Goal: Transaction & Acquisition: Purchase product/service

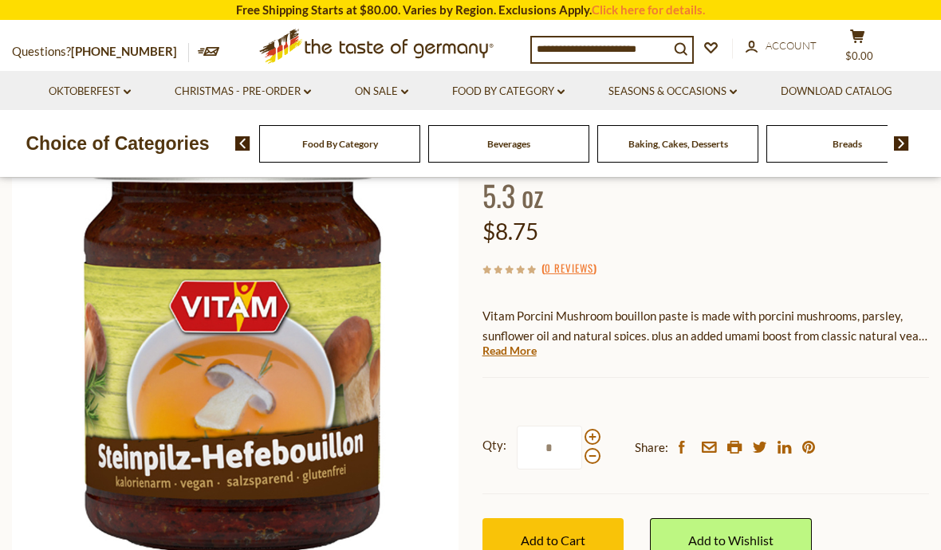
scroll to position [130, 0]
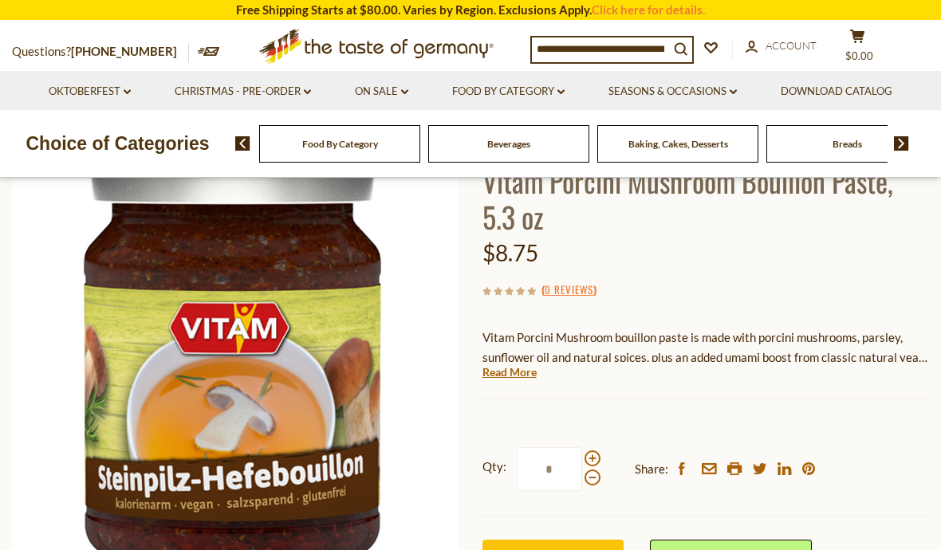
click at [598, 452] on span at bounding box center [592, 458] width 16 height 16
click at [582, 452] on input "*" at bounding box center [549, 469] width 65 height 44
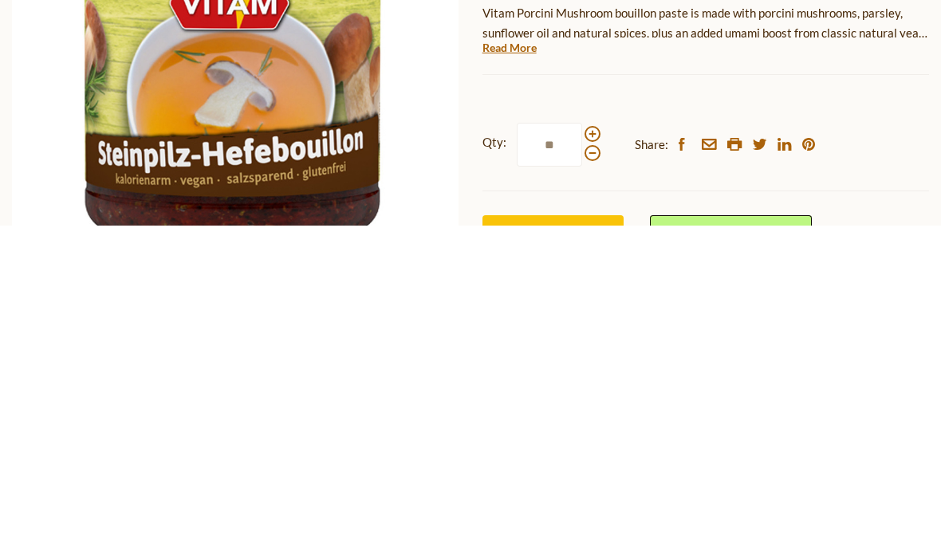
type input "*"
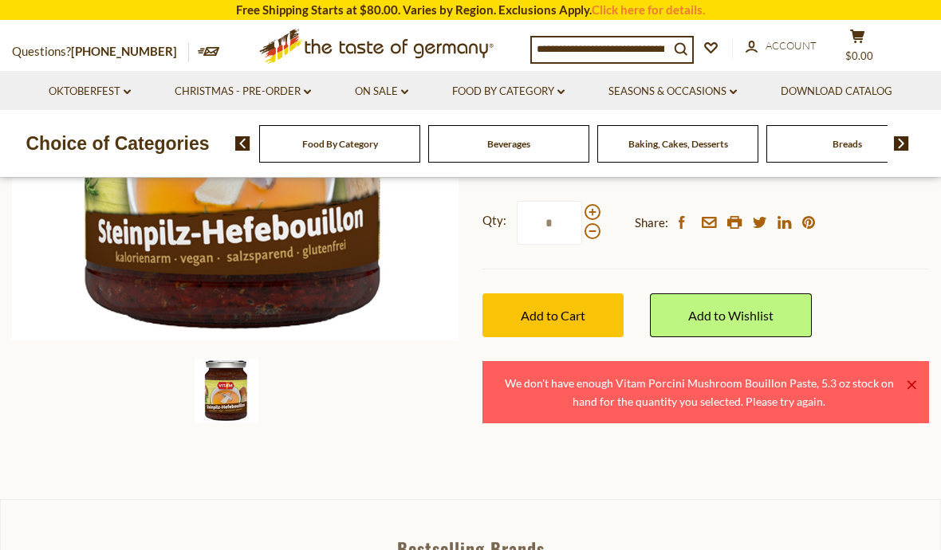
scroll to position [381, 0]
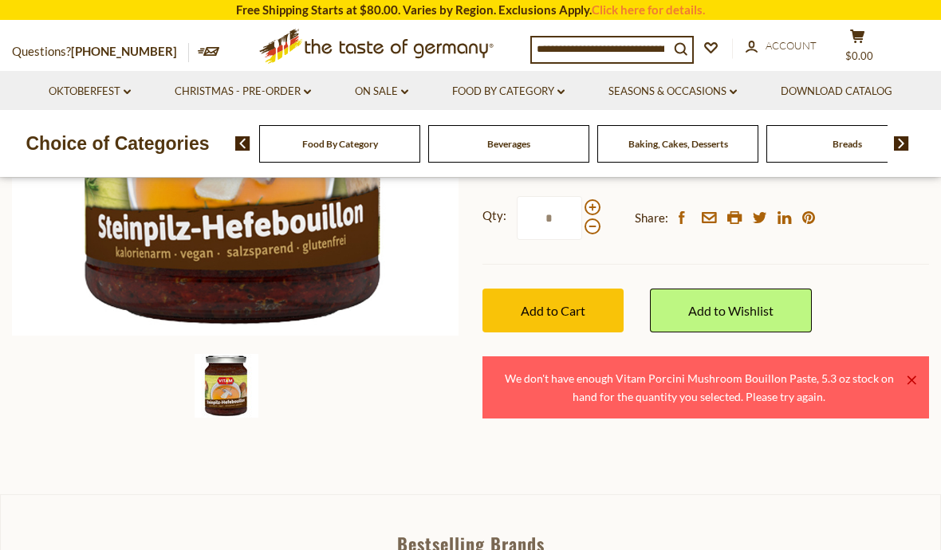
click at [568, 210] on input "*" at bounding box center [549, 218] width 65 height 44
type input "*"
click at [572, 311] on span "Add to Cart" at bounding box center [553, 310] width 65 height 15
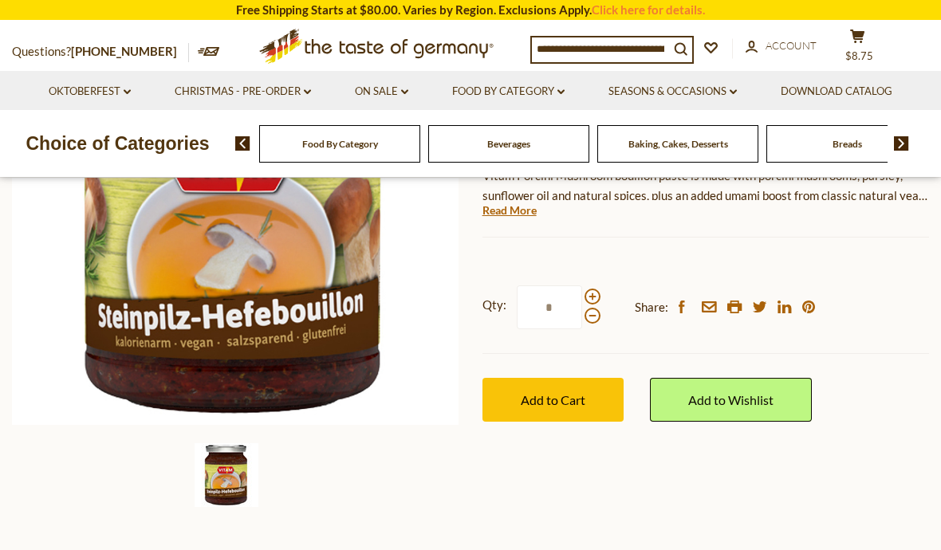
scroll to position [326, 0]
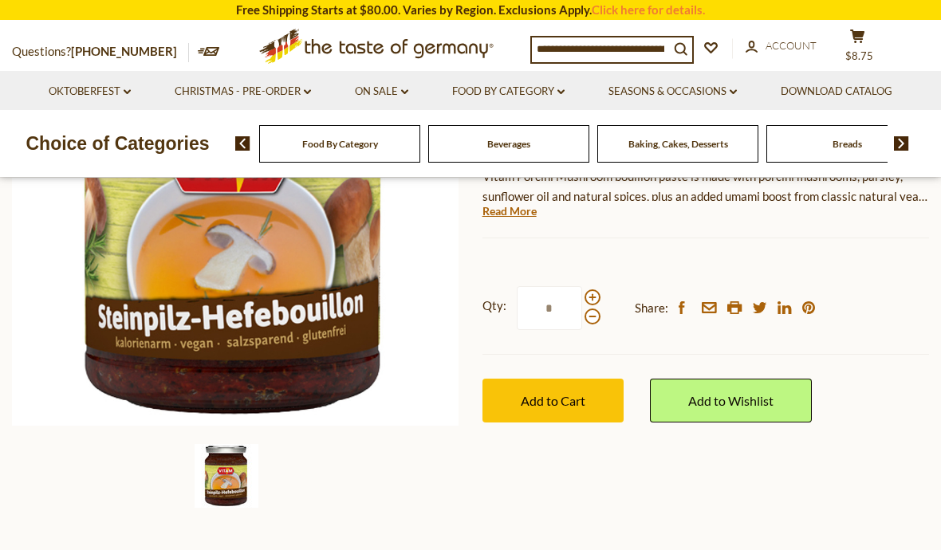
click at [568, 394] on span "Add to Cart" at bounding box center [553, 400] width 65 height 15
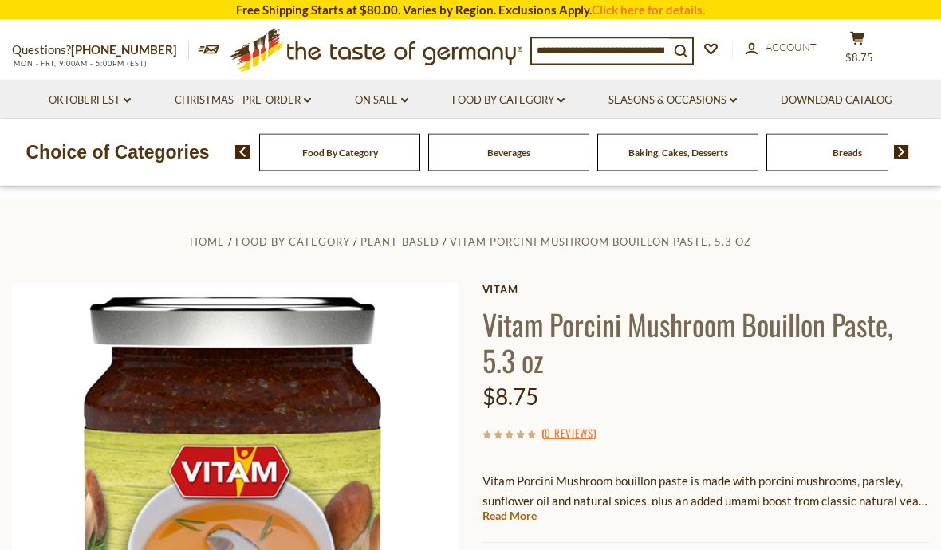
scroll to position [0, 0]
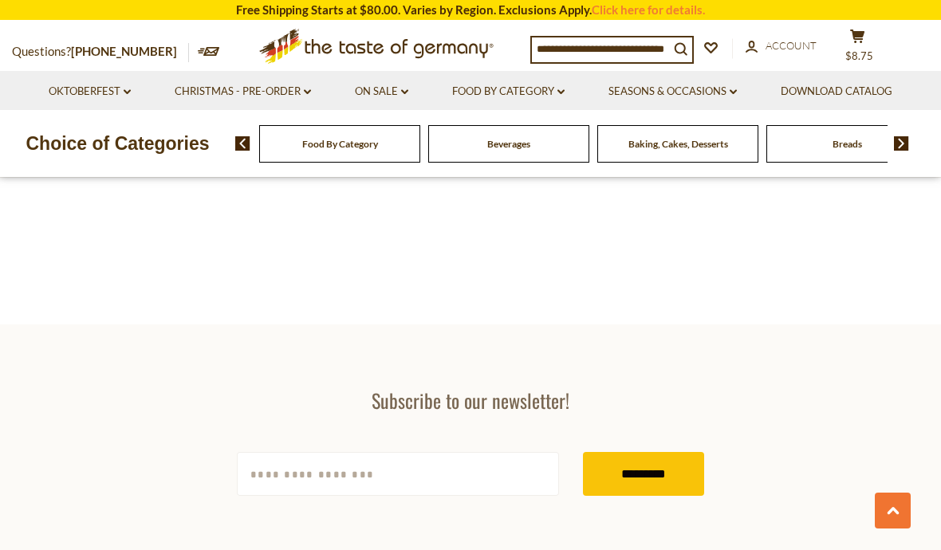
scroll to position [2458, 0]
